Goal: Task Accomplishment & Management: Use online tool/utility

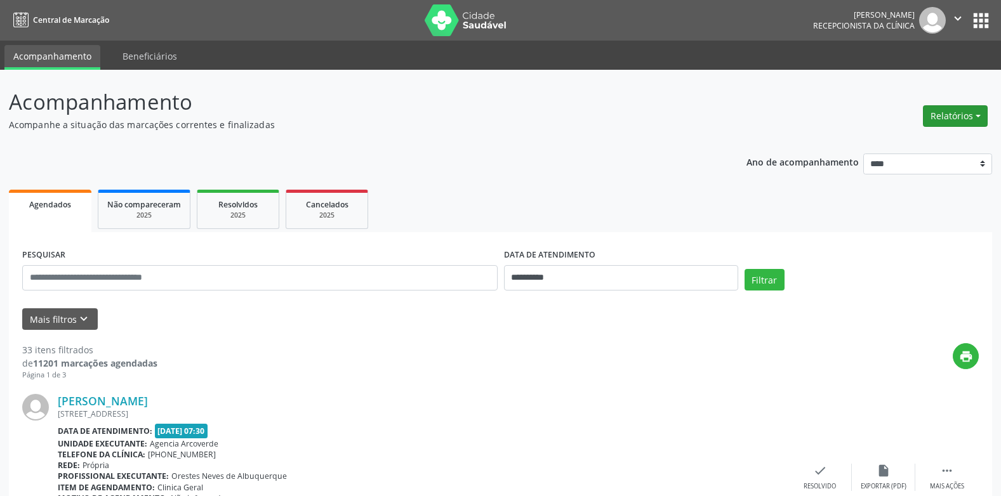
click at [978, 115] on button "Relatórios" at bounding box center [955, 116] width 65 height 22
click at [881, 141] on link "Agendamentos" at bounding box center [919, 144] width 136 height 18
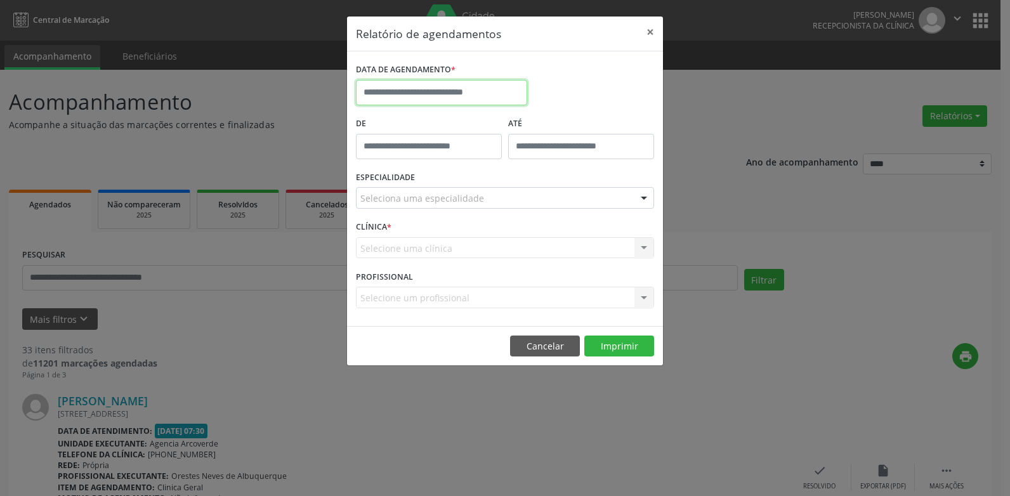
click at [423, 90] on input "text" at bounding box center [441, 92] width 171 height 25
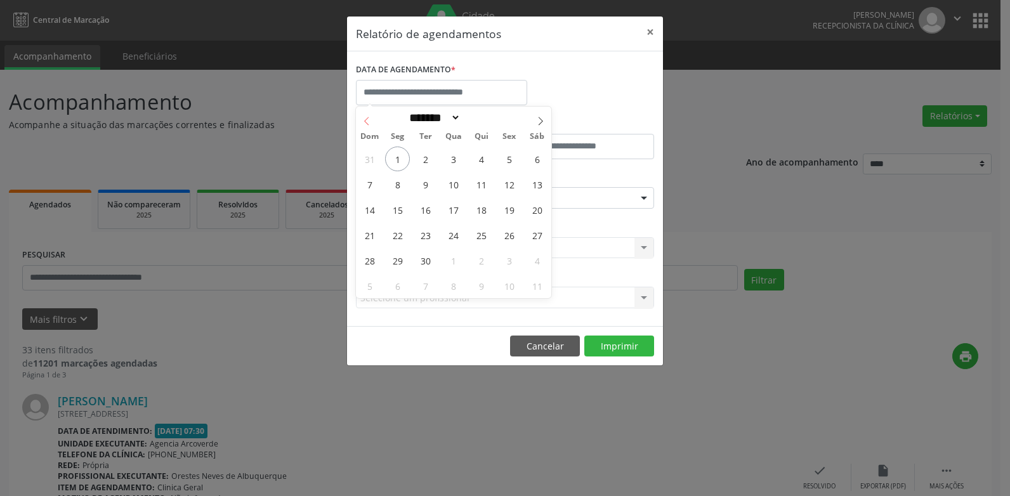
click at [367, 121] on icon at bounding box center [366, 121] width 9 height 9
select select "*"
click at [426, 258] on span "26" at bounding box center [425, 260] width 25 height 25
type input "**********"
click at [426, 258] on span "26" at bounding box center [425, 260] width 25 height 25
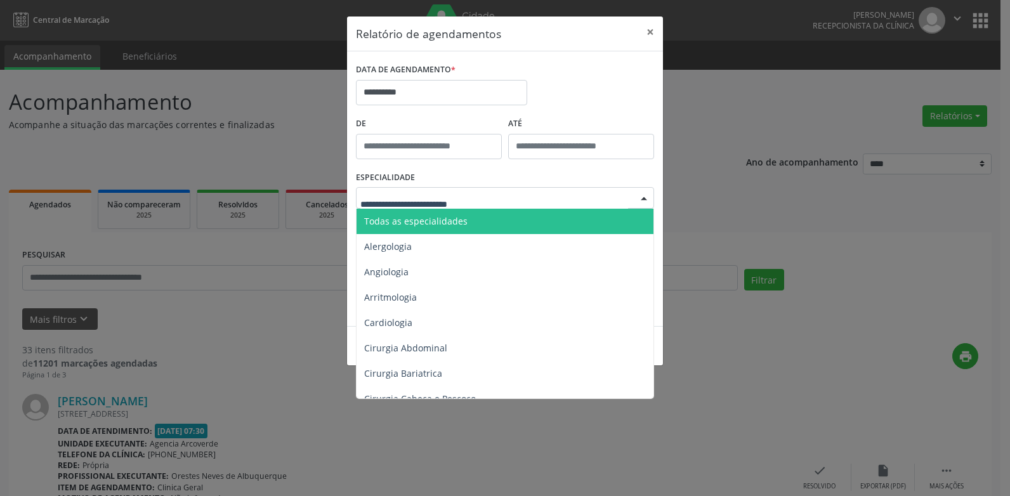
click at [398, 223] on span "Todas as especialidades" at bounding box center [415, 221] width 103 height 12
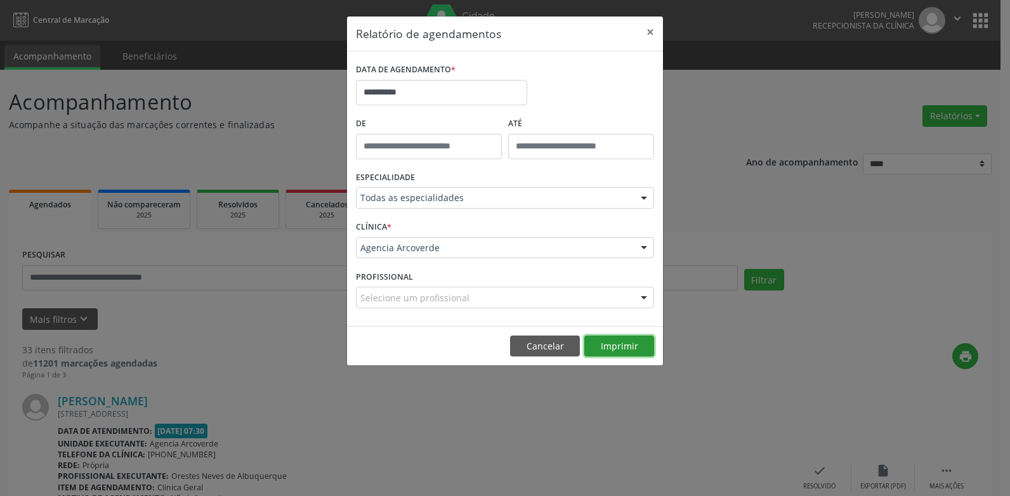
click at [608, 352] on button "Imprimir" at bounding box center [619, 347] width 70 height 22
